Goal: Task Accomplishment & Management: Manage account settings

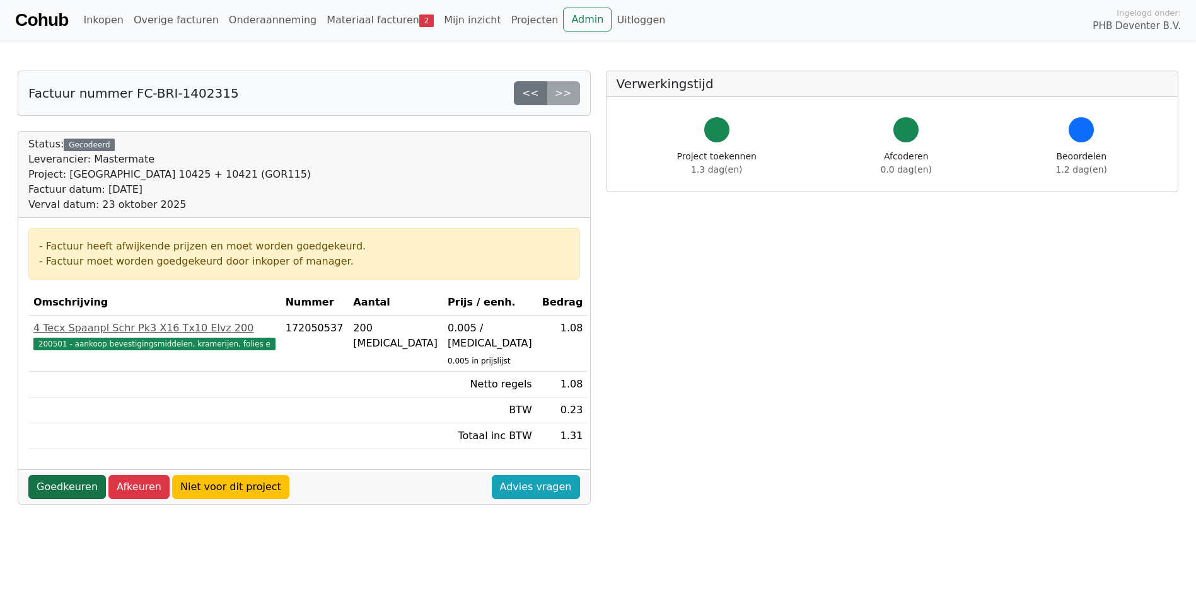
click at [42, 475] on link "Goedkeuren" at bounding box center [67, 487] width 78 height 24
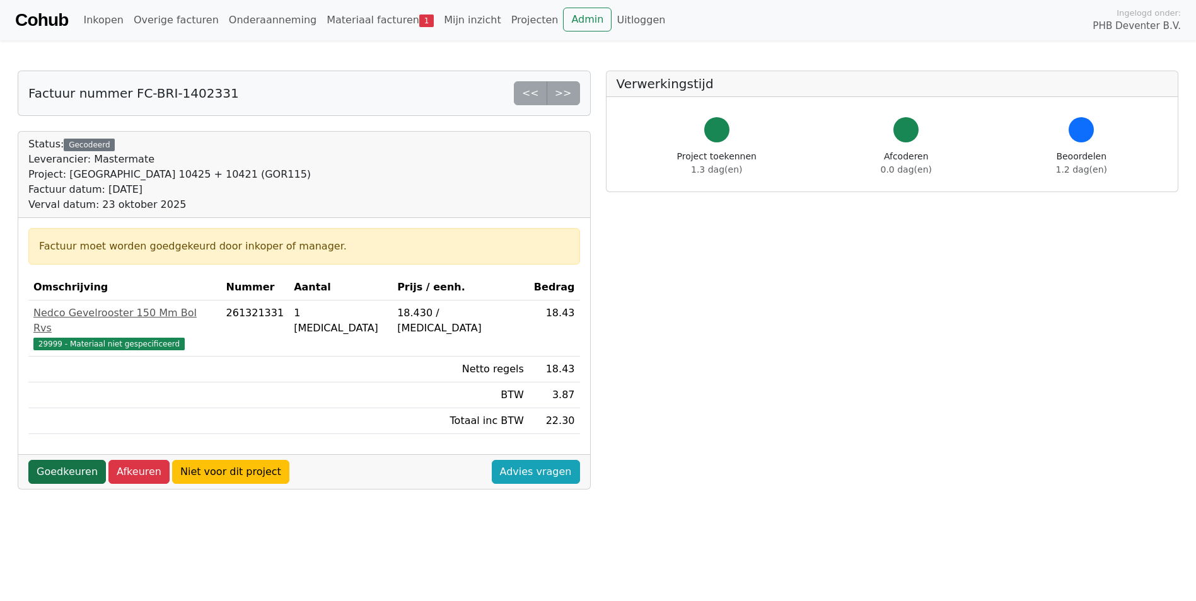
click at [40, 460] on link "Goedkeuren" at bounding box center [67, 472] width 78 height 24
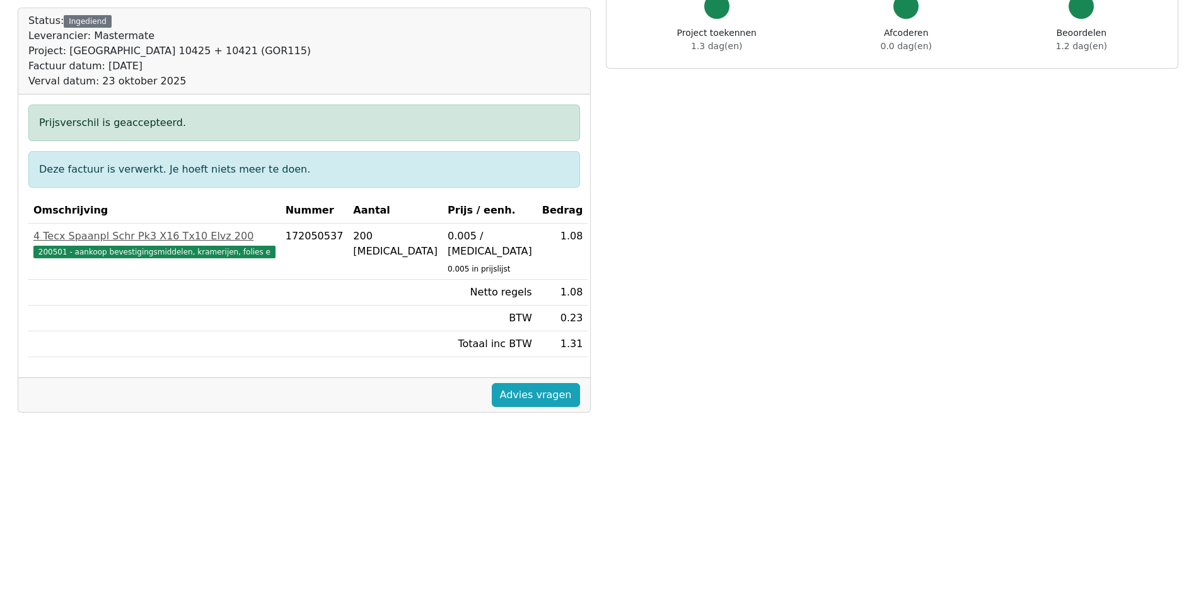
scroll to position [333, 0]
